Goal: Task Accomplishment & Management: Use online tool/utility

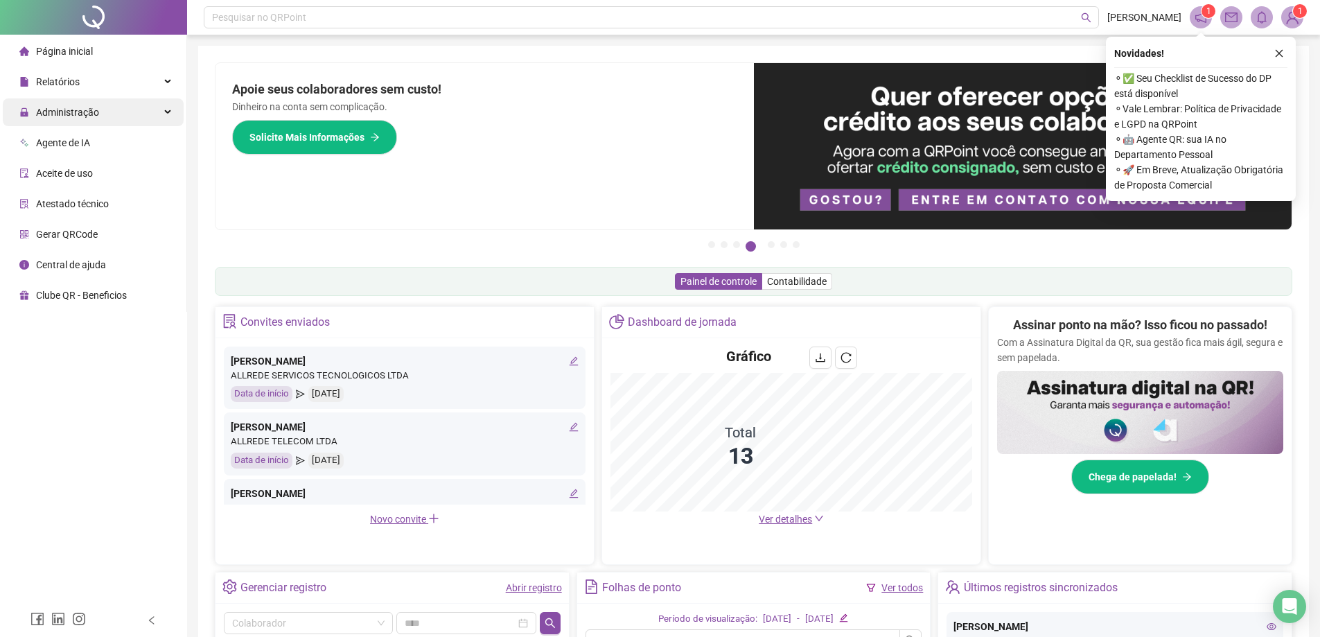
click at [63, 112] on span "Administração" at bounding box center [67, 112] width 63 height 11
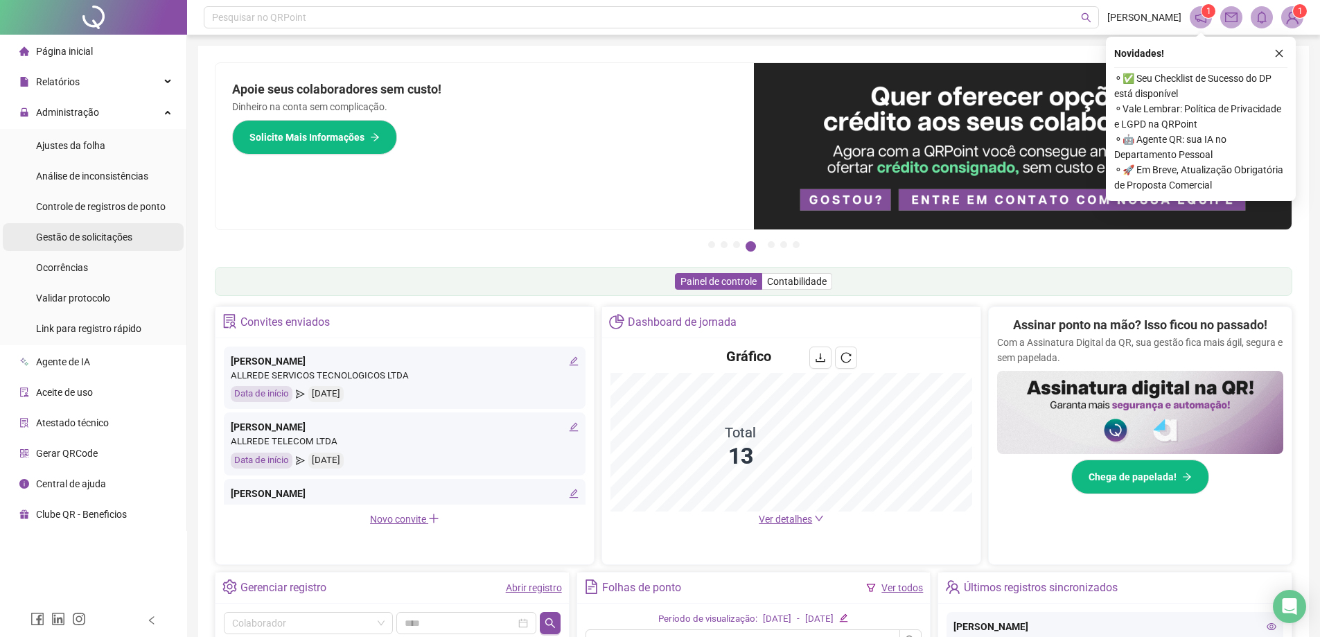
click at [64, 234] on span "Gestão de solicitações" at bounding box center [84, 236] width 96 height 11
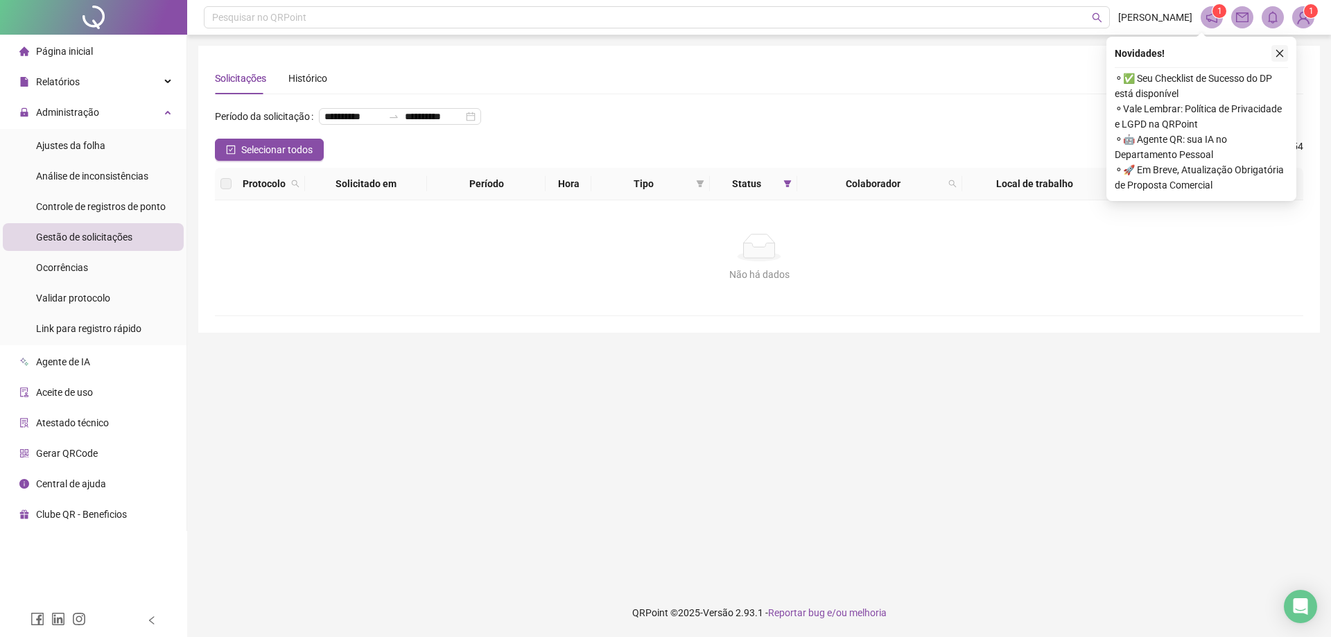
click at [1280, 54] on icon "close" at bounding box center [1280, 54] width 8 height 8
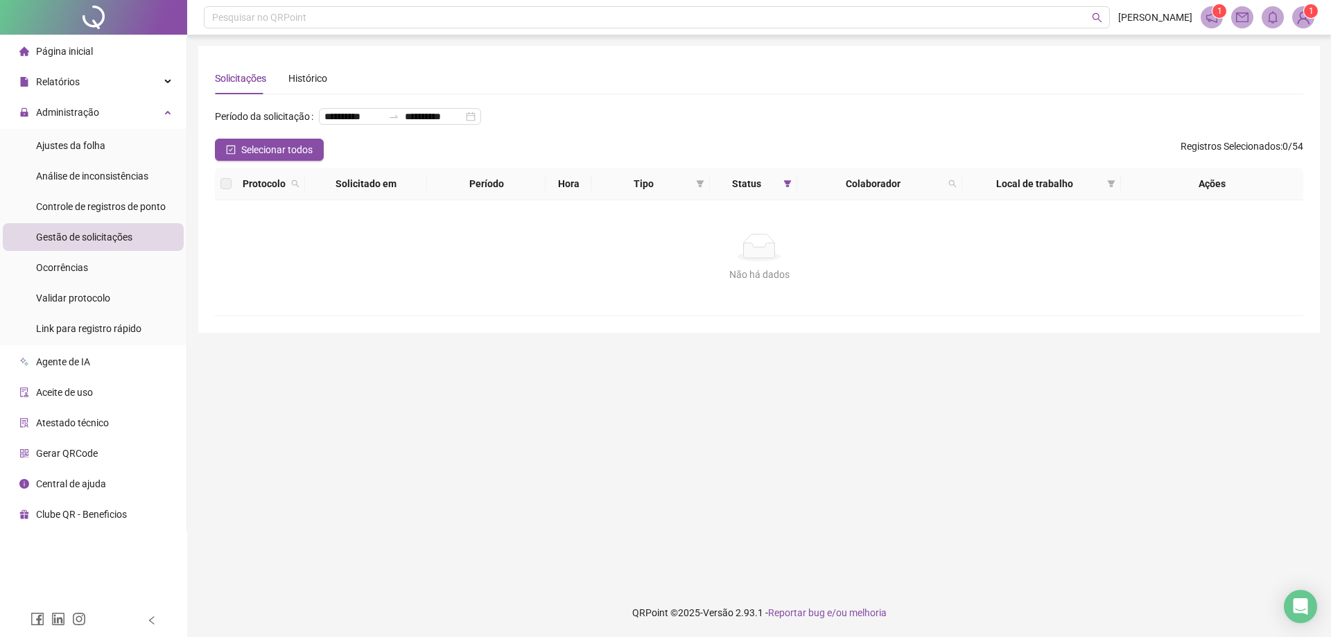
click at [84, 238] on span "Gestão de solicitações" at bounding box center [84, 236] width 96 height 11
click at [319, 128] on div "**********" at bounding box center [403, 116] width 168 height 22
click at [67, 145] on span "Ajustes da folha" at bounding box center [70, 145] width 69 height 11
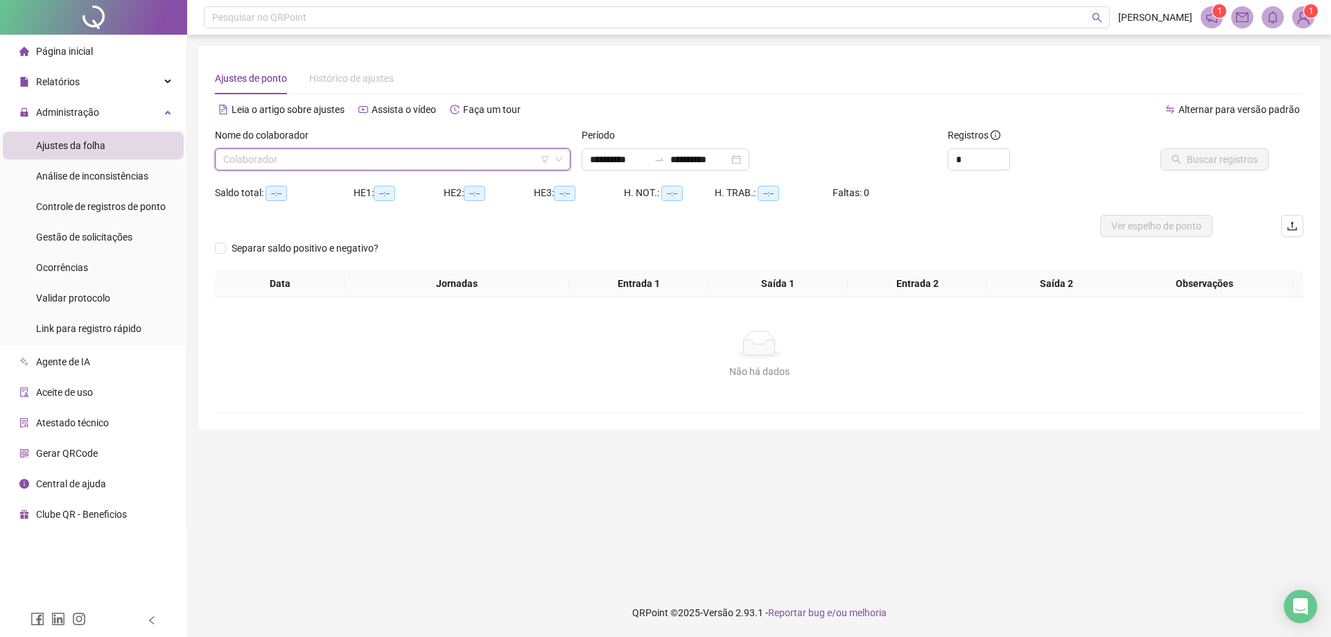
click at [236, 161] on input "search" at bounding box center [386, 159] width 326 height 21
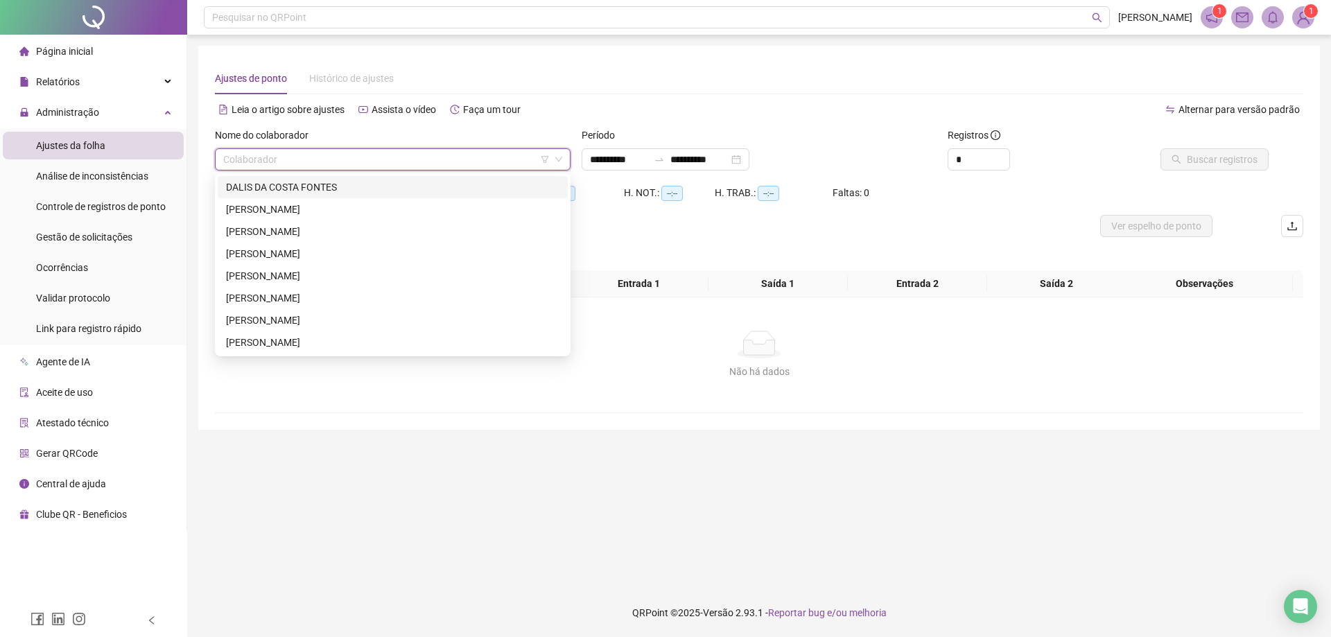
click at [245, 189] on div "DALIS DA COSTA FONTES" at bounding box center [392, 186] width 333 height 15
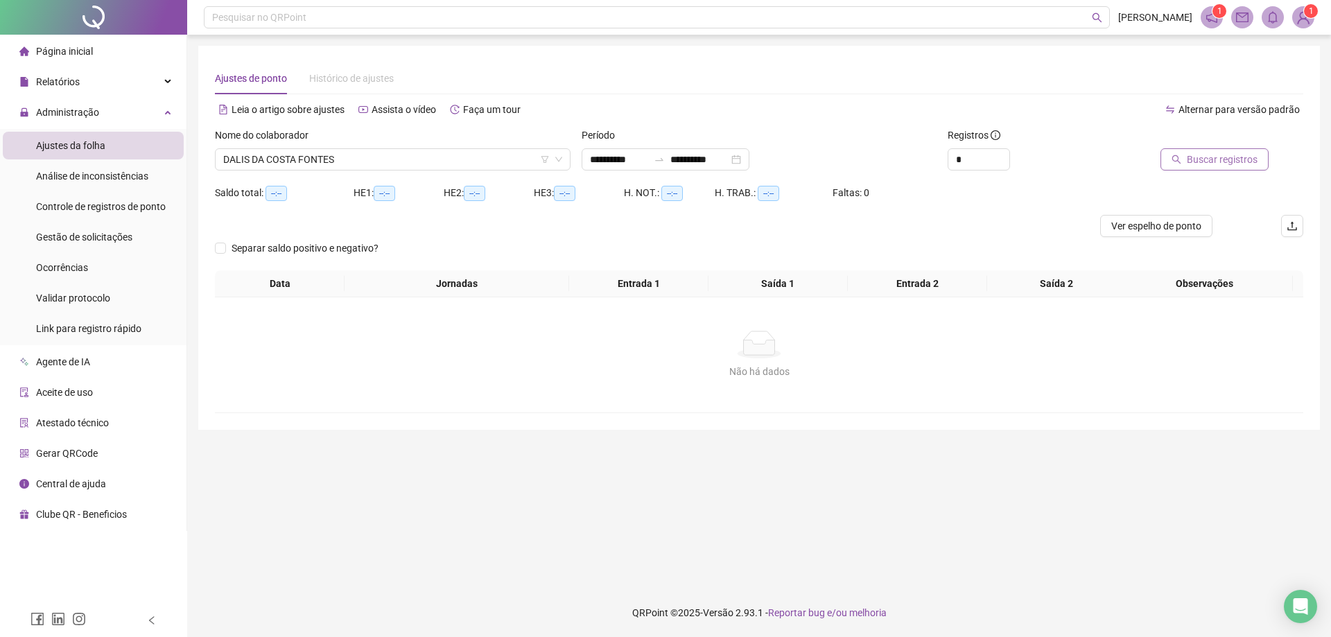
click at [1234, 159] on span "Buscar registros" at bounding box center [1221, 159] width 71 height 15
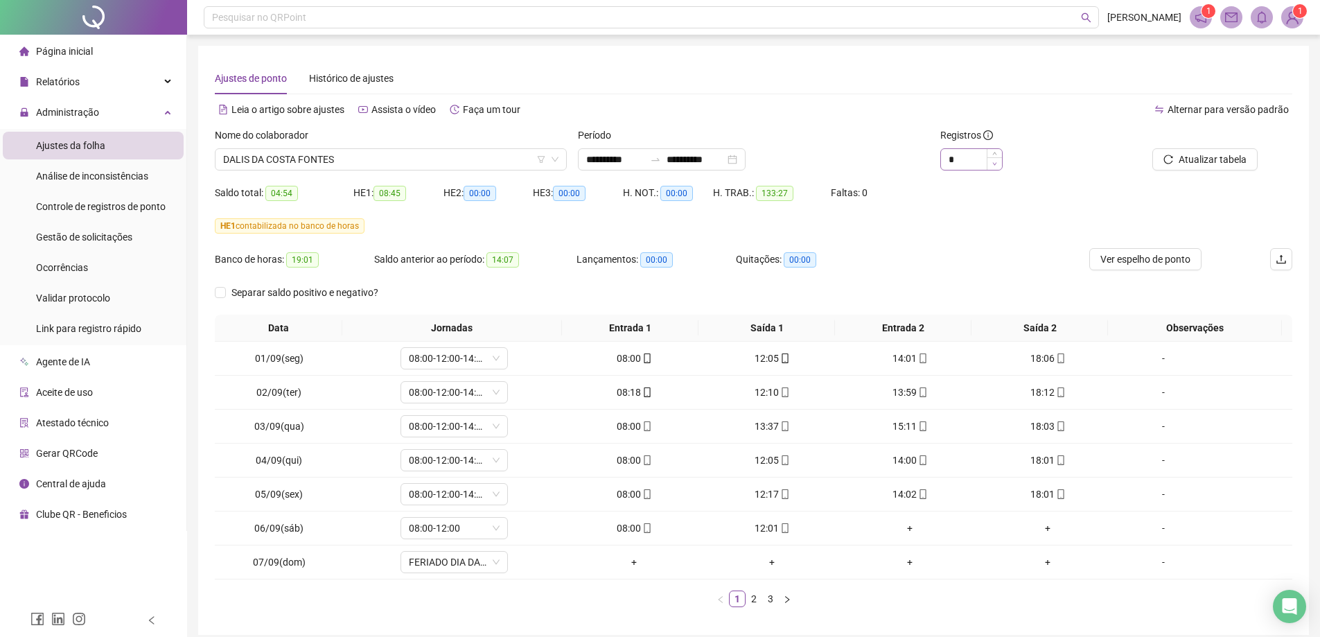
click at [990, 166] on span "Decrease Value" at bounding box center [994, 163] width 15 height 12
type input "*"
click at [994, 157] on span "Increase Value" at bounding box center [994, 155] width 15 height 12
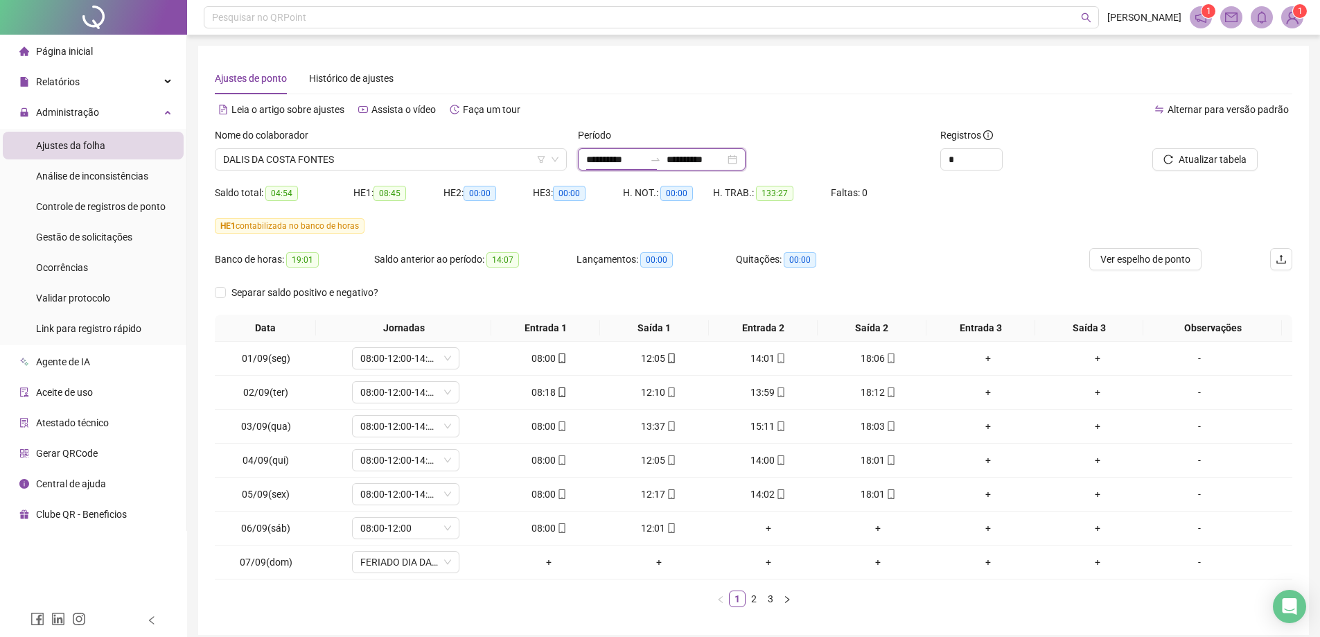
click at [596, 162] on input "**********" at bounding box center [615, 159] width 58 height 15
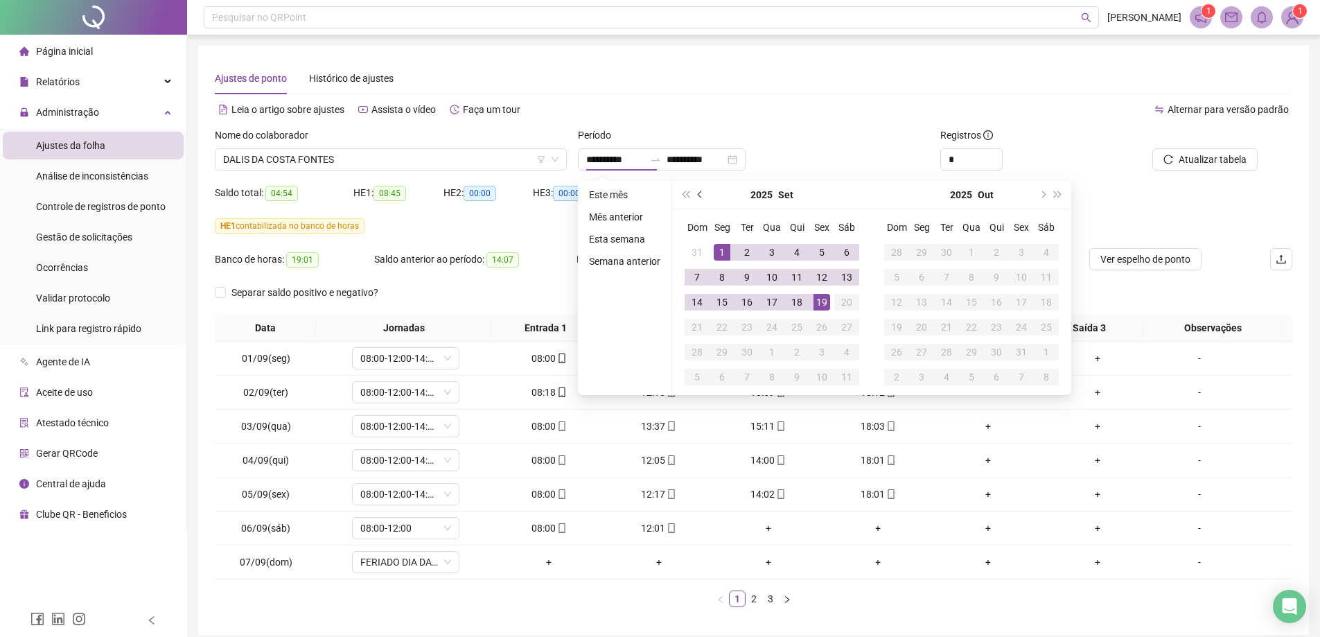
click at [696, 199] on button "prev-year" at bounding box center [700, 195] width 15 height 28
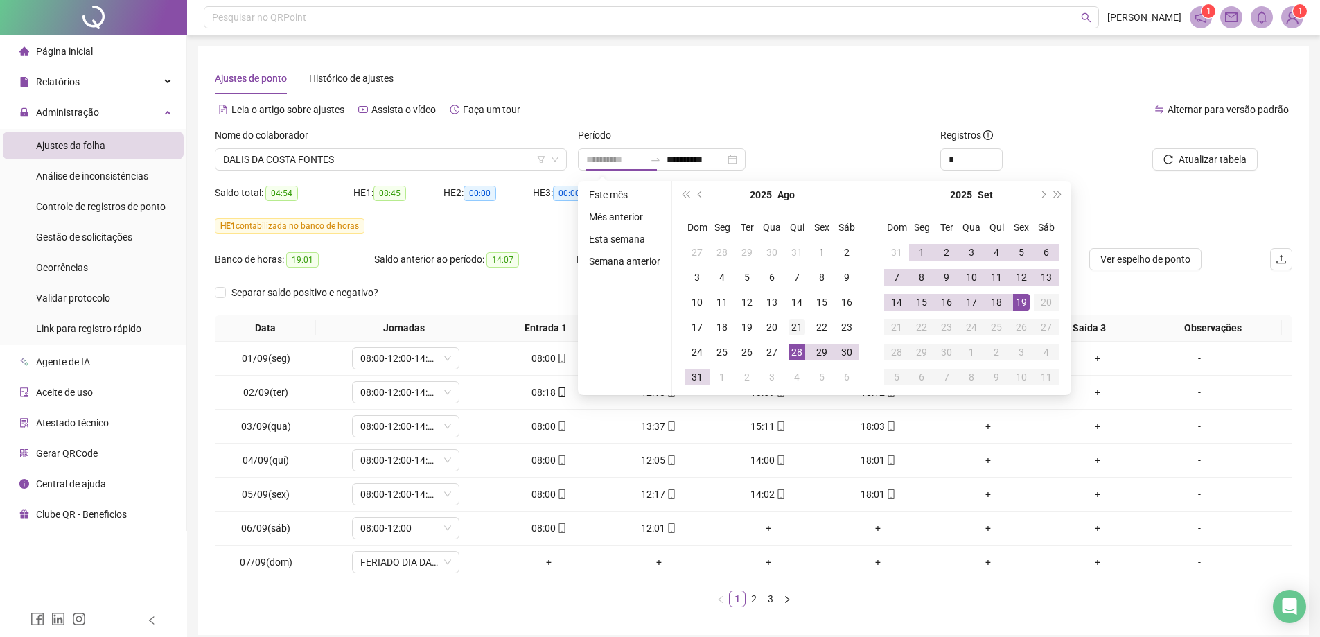
type input "**********"
click at [796, 327] on div "21" at bounding box center [797, 327] width 17 height 17
click at [995, 304] on div "18" at bounding box center [996, 302] width 17 height 17
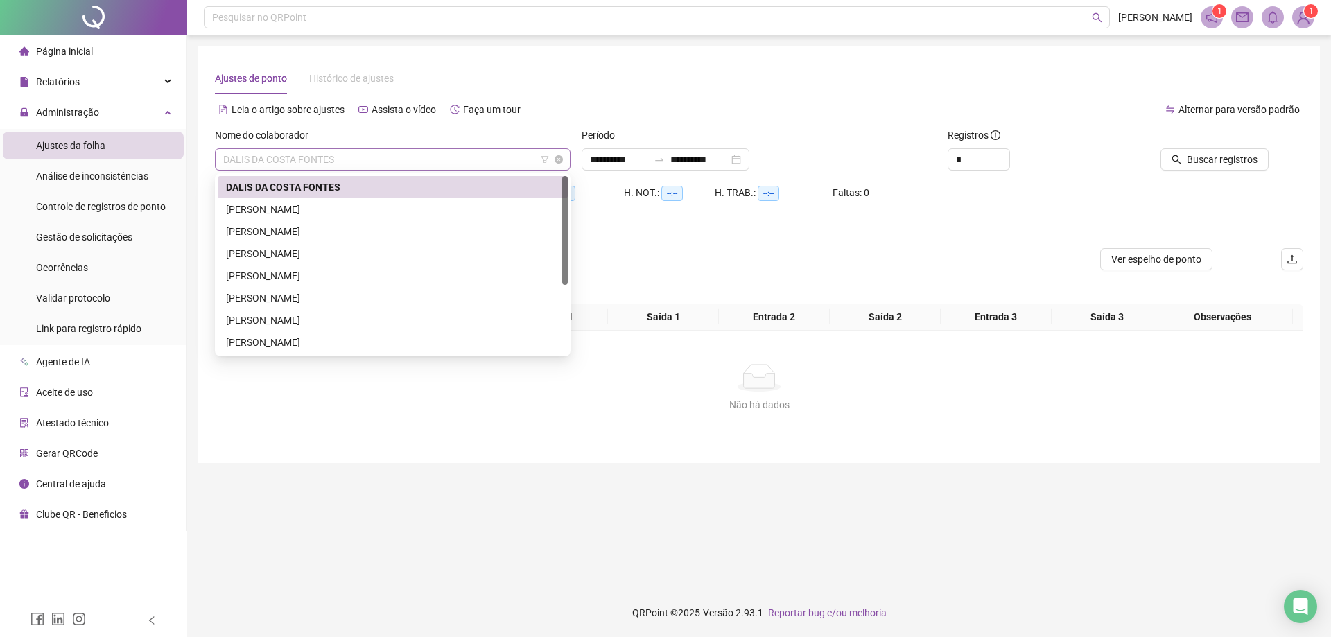
click at [358, 161] on span "DALIS DA COSTA FONTES" at bounding box center [392, 159] width 339 height 21
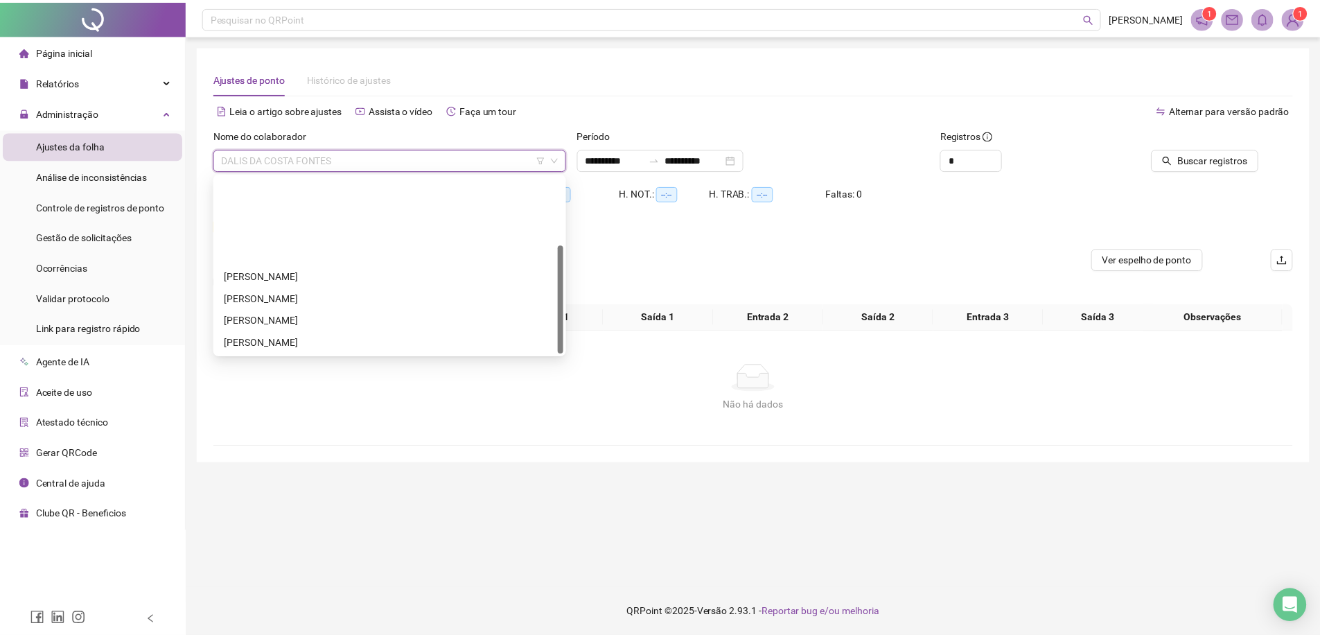
scroll to position [111, 0]
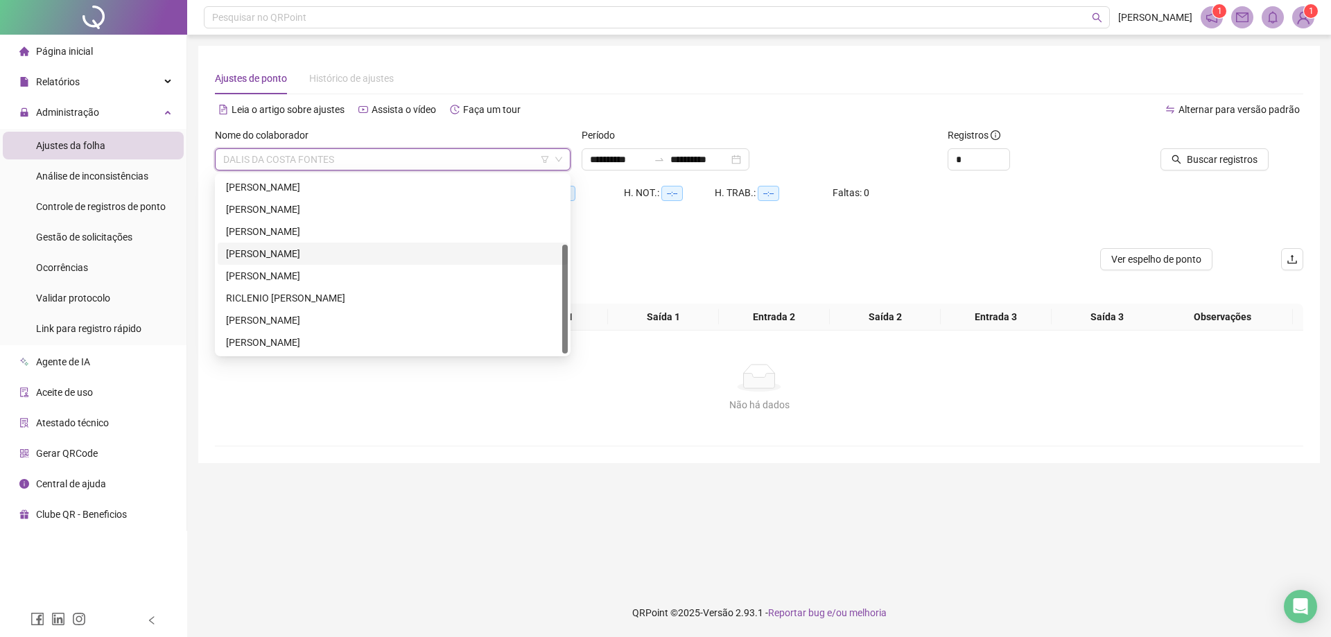
click at [286, 259] on div "[PERSON_NAME]" at bounding box center [392, 253] width 333 height 15
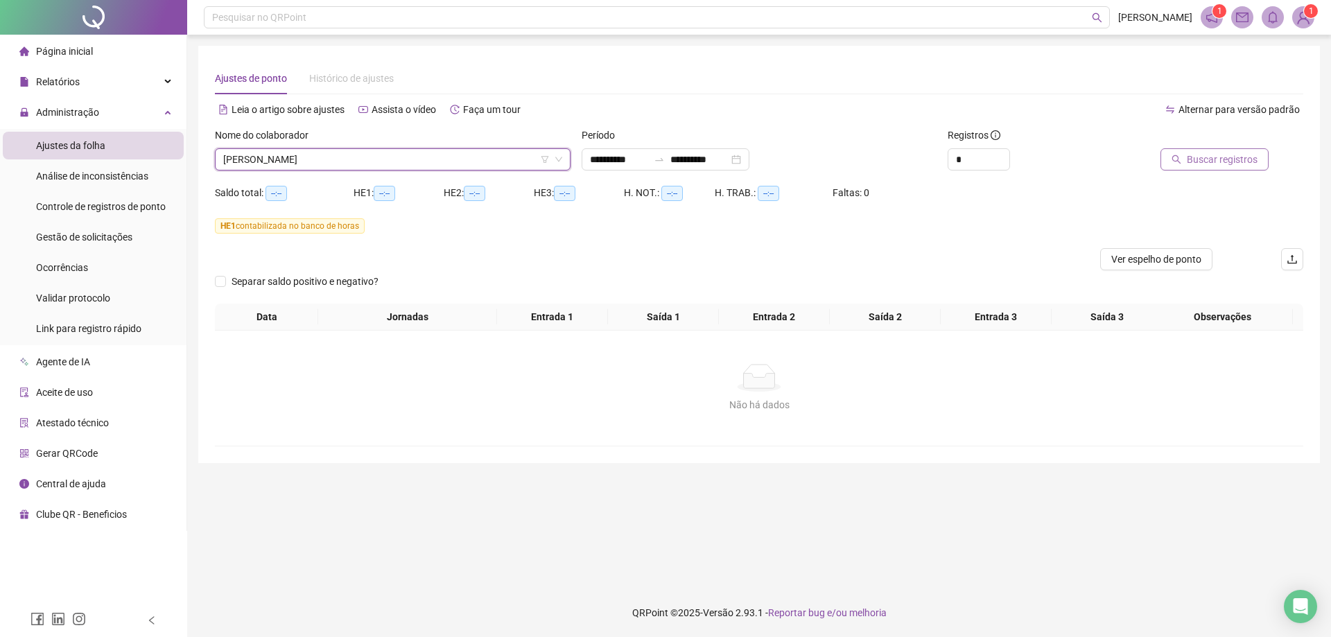
click at [1216, 163] on span "Buscar registros" at bounding box center [1221, 159] width 71 height 15
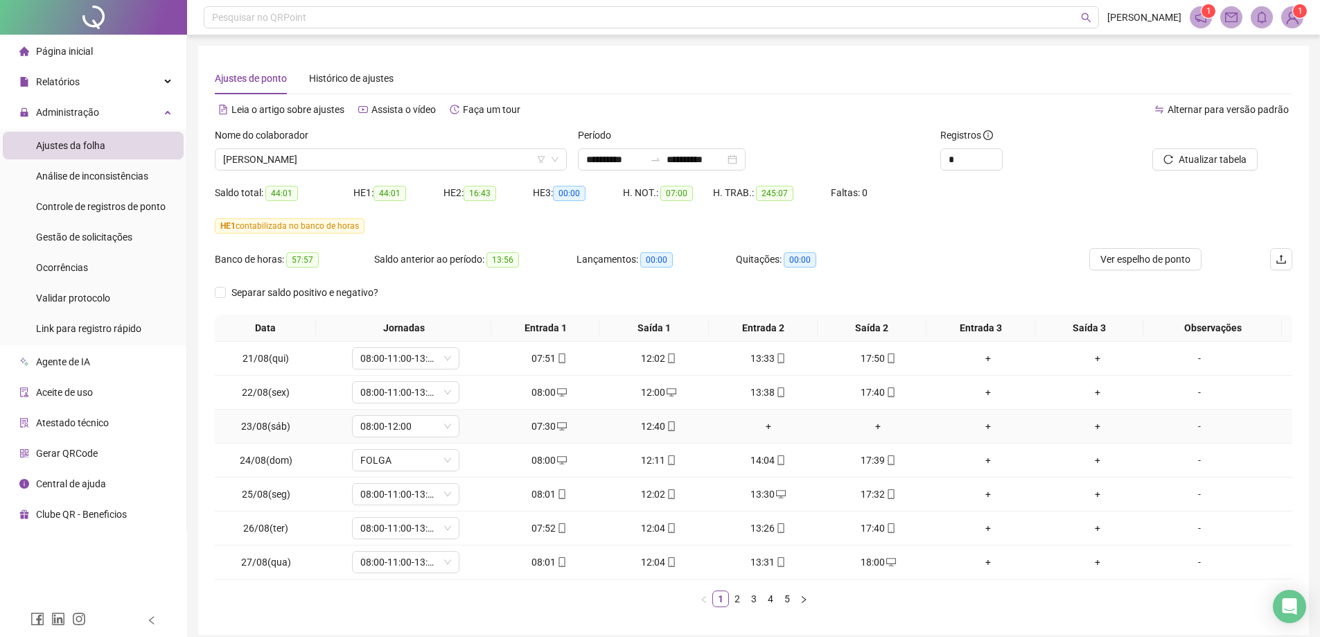
scroll to position [58, 0]
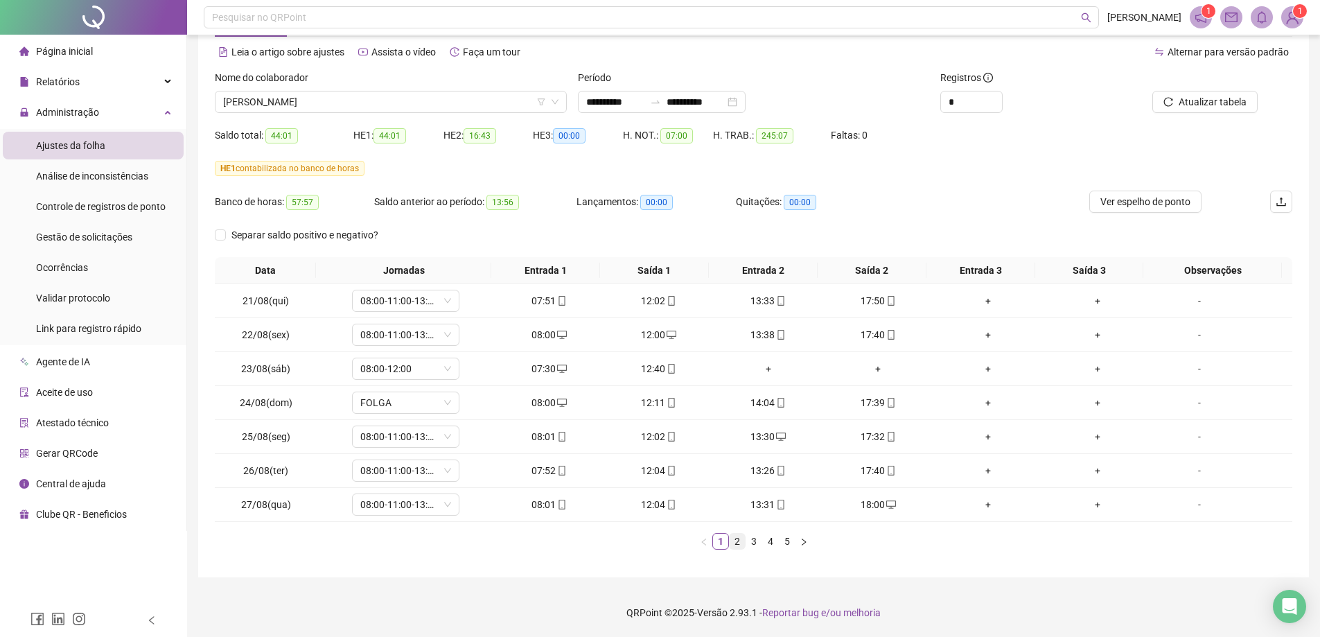
click at [738, 542] on link "2" at bounding box center [737, 541] width 15 height 15
click at [788, 543] on link "5" at bounding box center [787, 541] width 15 height 15
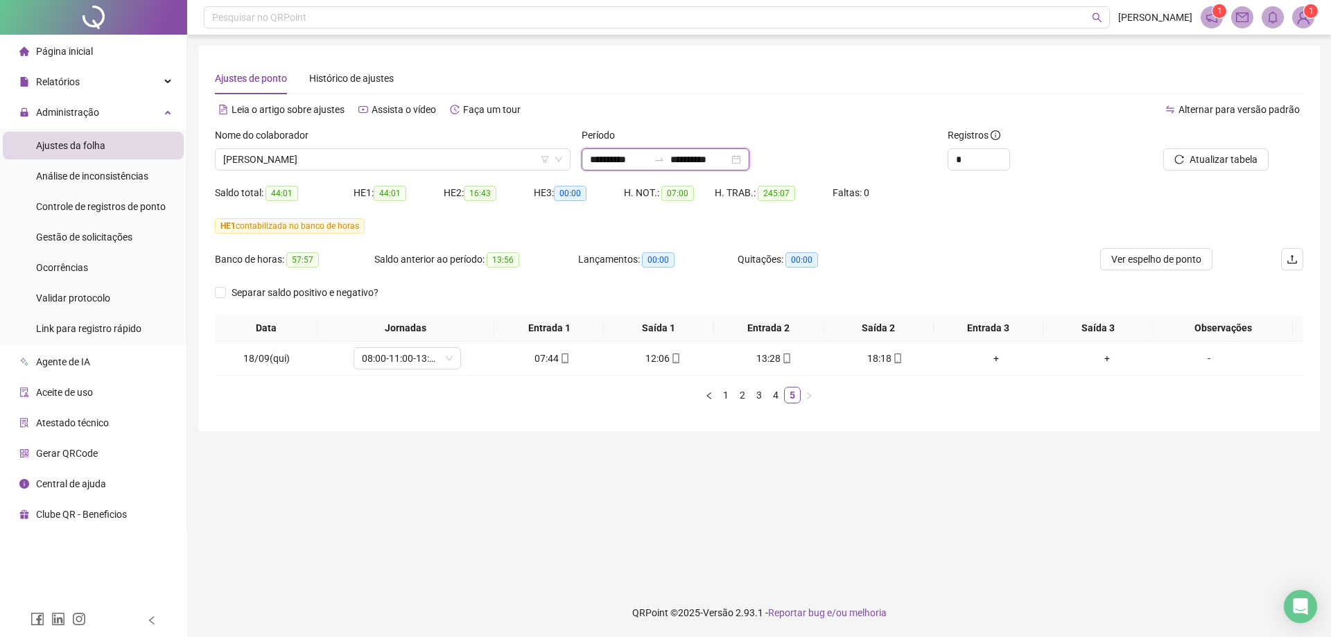
click at [728, 157] on input "**********" at bounding box center [699, 159] width 58 height 15
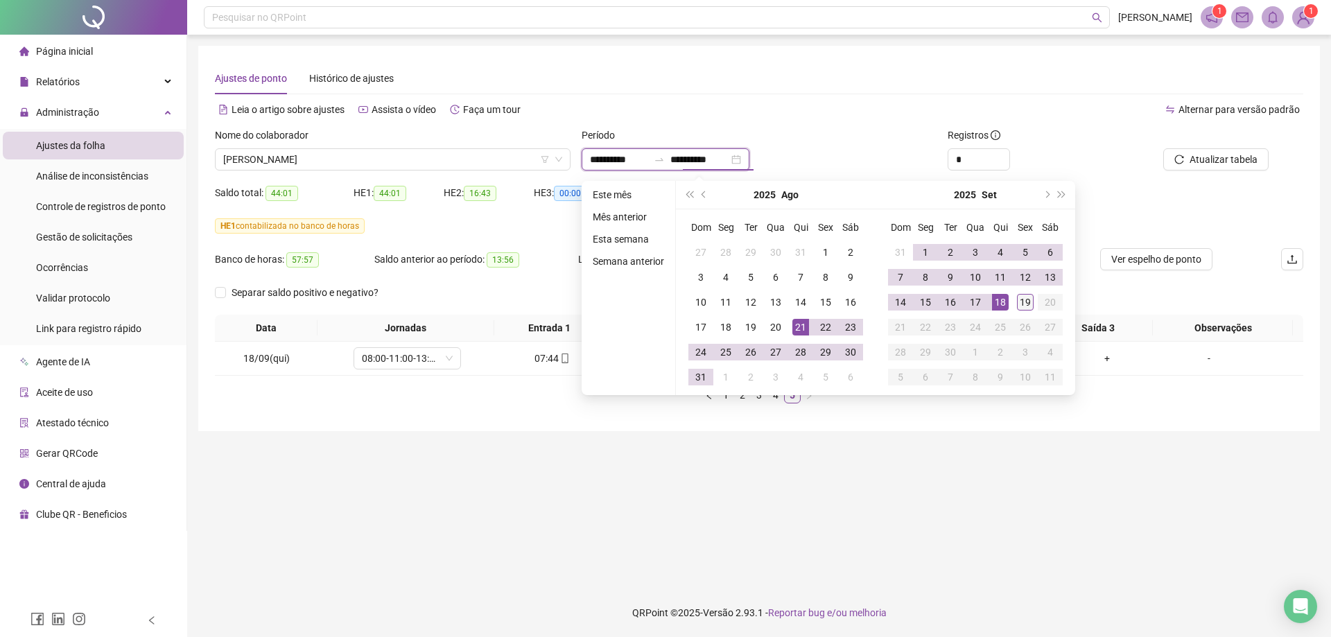
type input "**********"
click at [1028, 308] on div "19" at bounding box center [1025, 302] width 17 height 17
type input "**********"
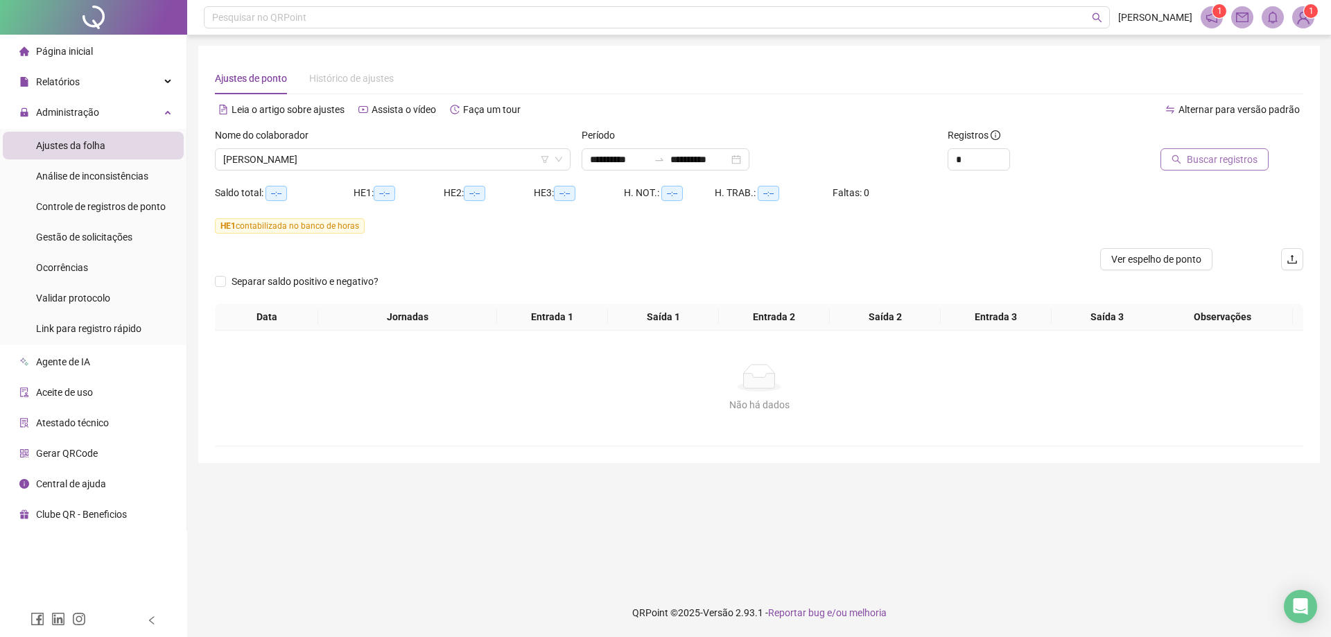
click at [1224, 159] on span "Buscar registros" at bounding box center [1221, 159] width 71 height 15
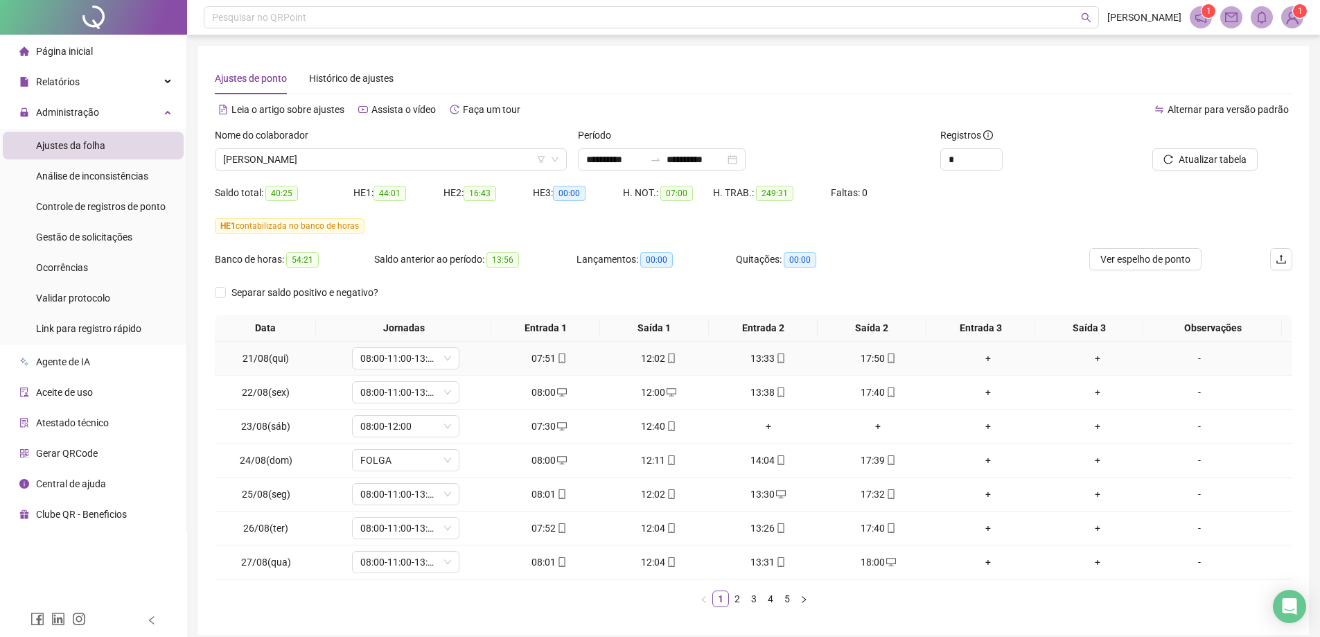
scroll to position [58, 0]
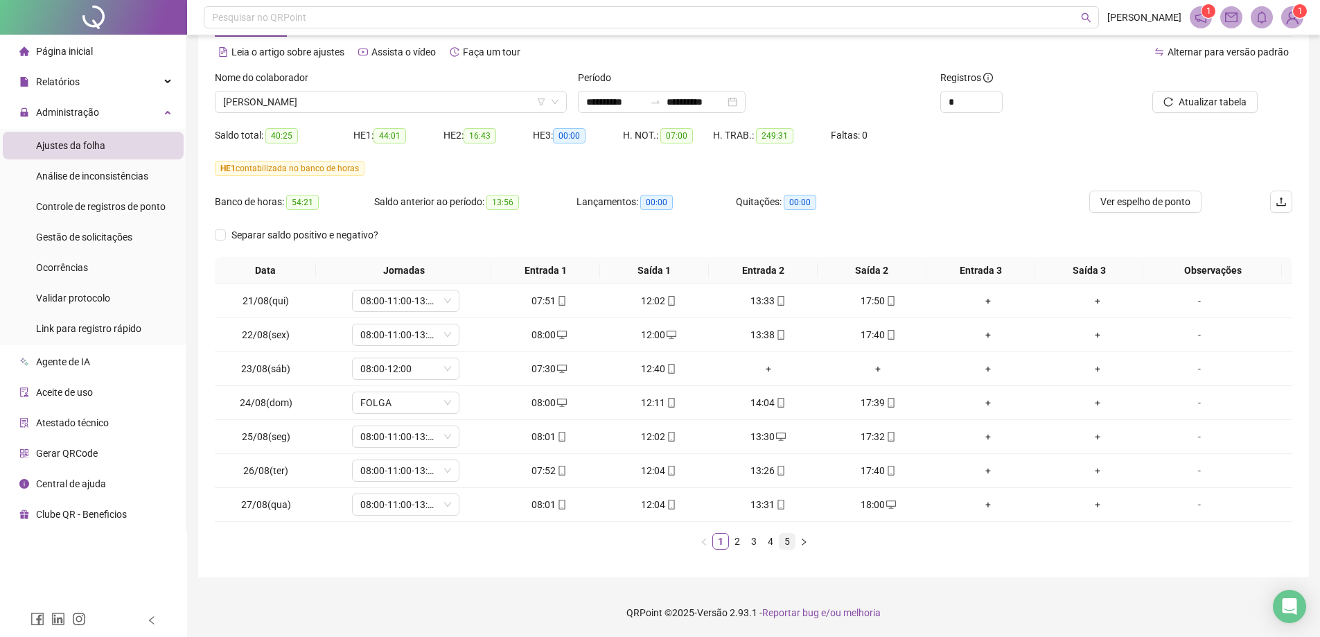
click at [791, 545] on link "5" at bounding box center [787, 541] width 15 height 15
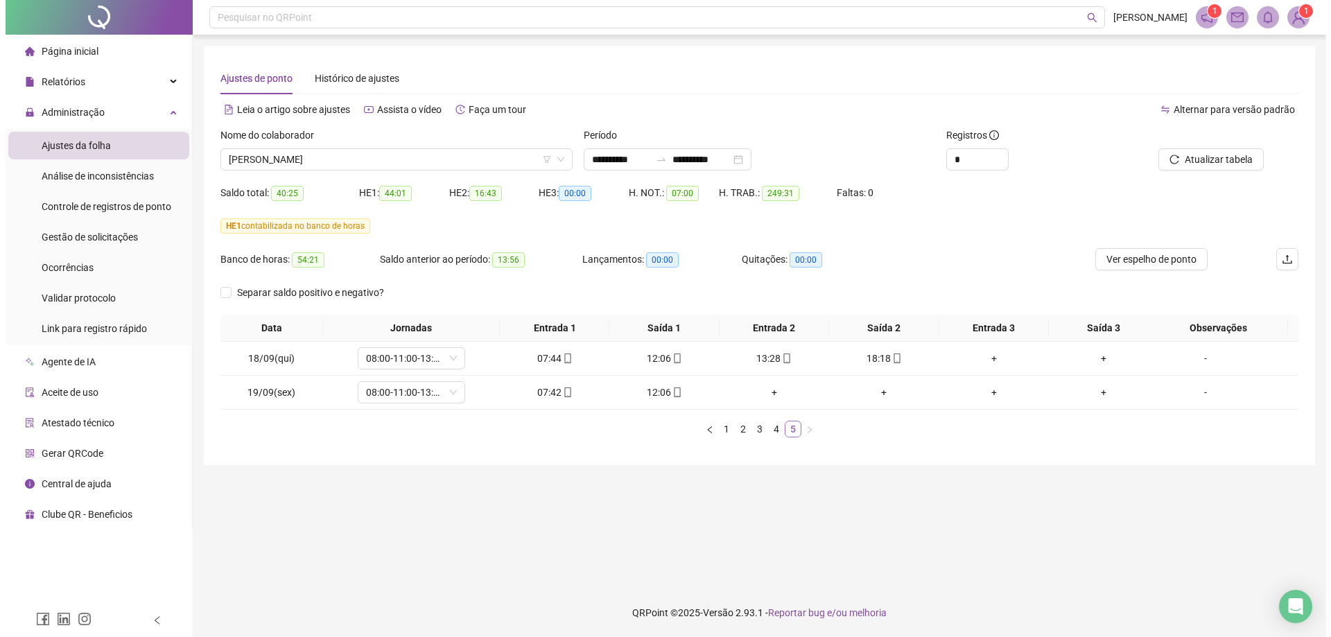
scroll to position [0, 0]
